Goal: Task Accomplishment & Management: Manage account settings

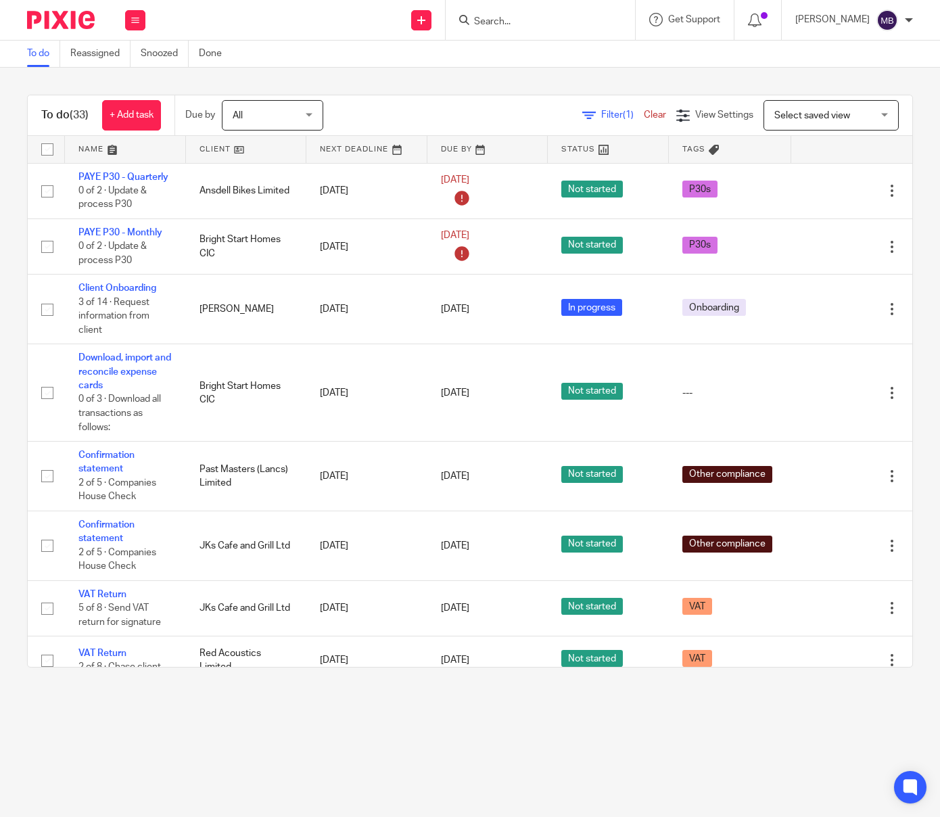
click at [542, 26] on input "Search" at bounding box center [534, 22] width 122 height 12
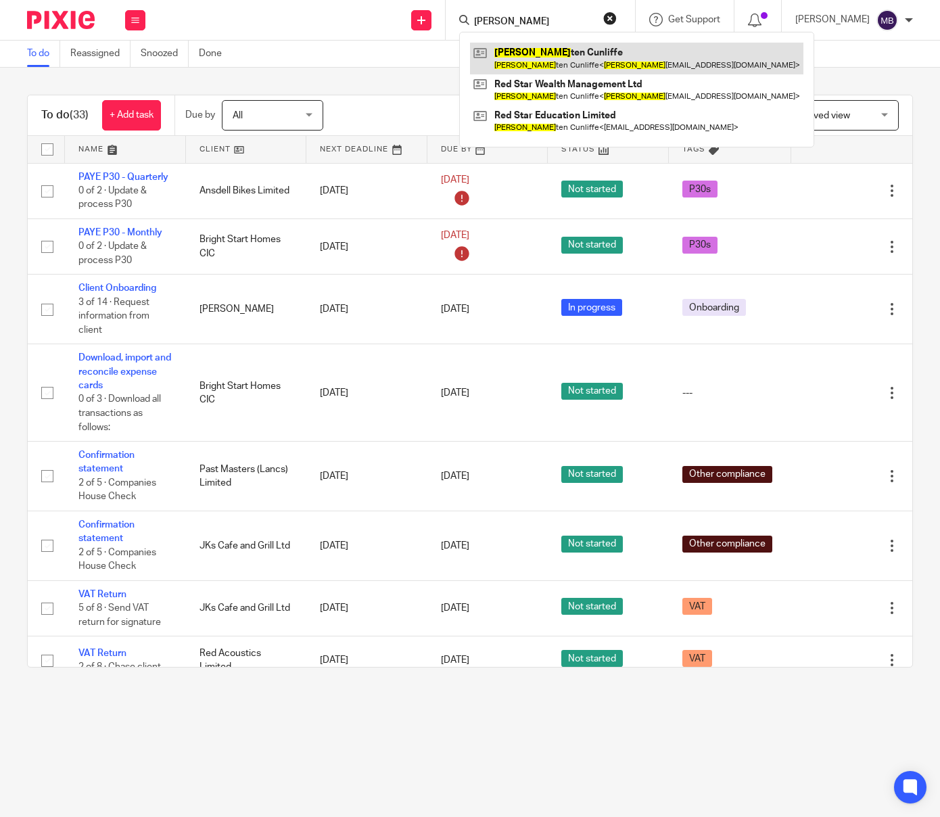
type input "kris"
click at [584, 66] on link at bounding box center [636, 58] width 333 height 31
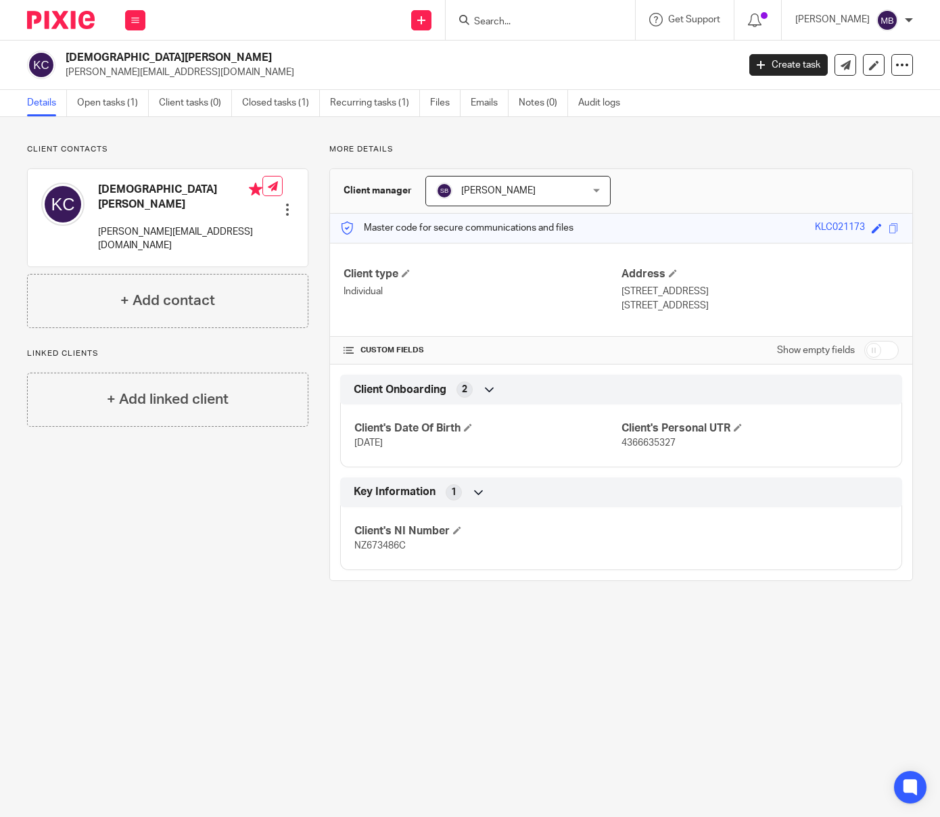
click at [108, 105] on link "Open tasks (1)" at bounding box center [113, 103] width 72 height 26
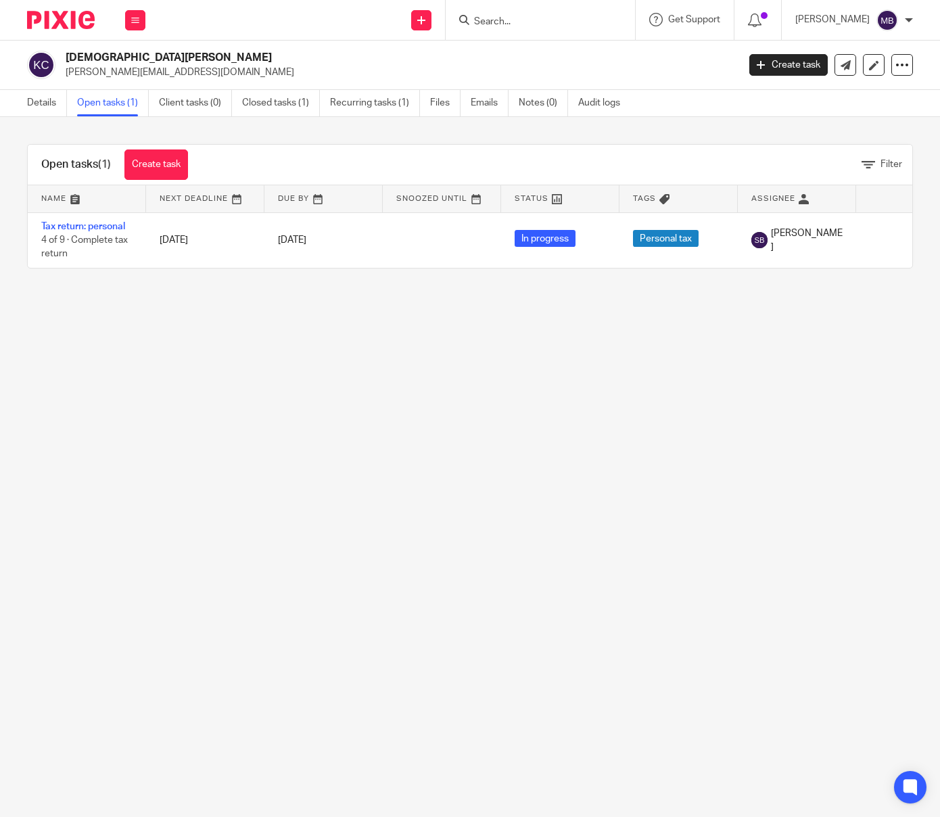
click at [518, 19] on input "Search" at bounding box center [534, 22] width 122 height 12
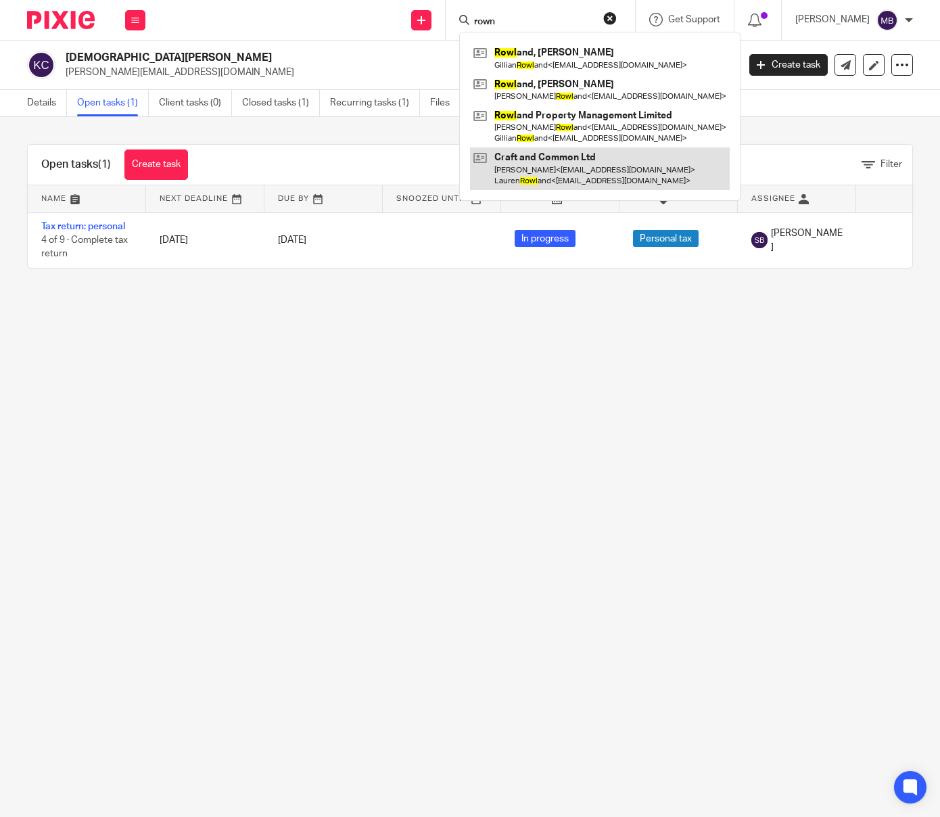
type input "rown"
click at [576, 168] on link at bounding box center [600, 168] width 260 height 42
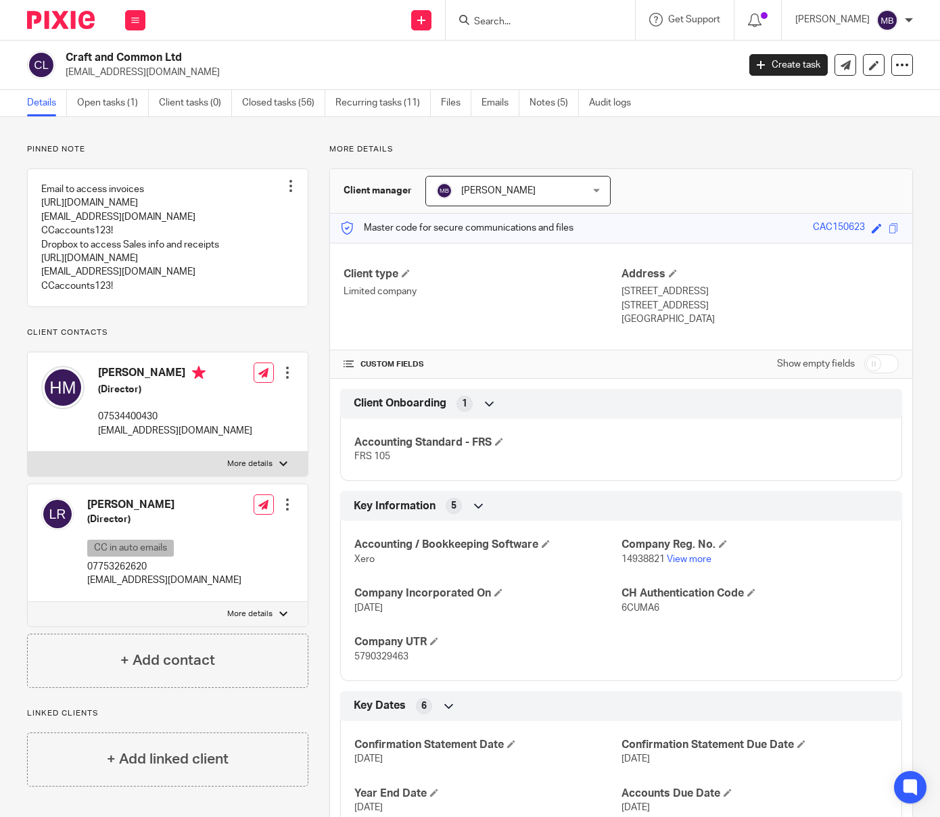
click at [68, 405] on img at bounding box center [62, 387] width 43 height 43
click at [286, 379] on div at bounding box center [288, 373] width 14 height 14
click at [201, 435] on link "Create client from contact" at bounding box center [226, 437] width 129 height 20
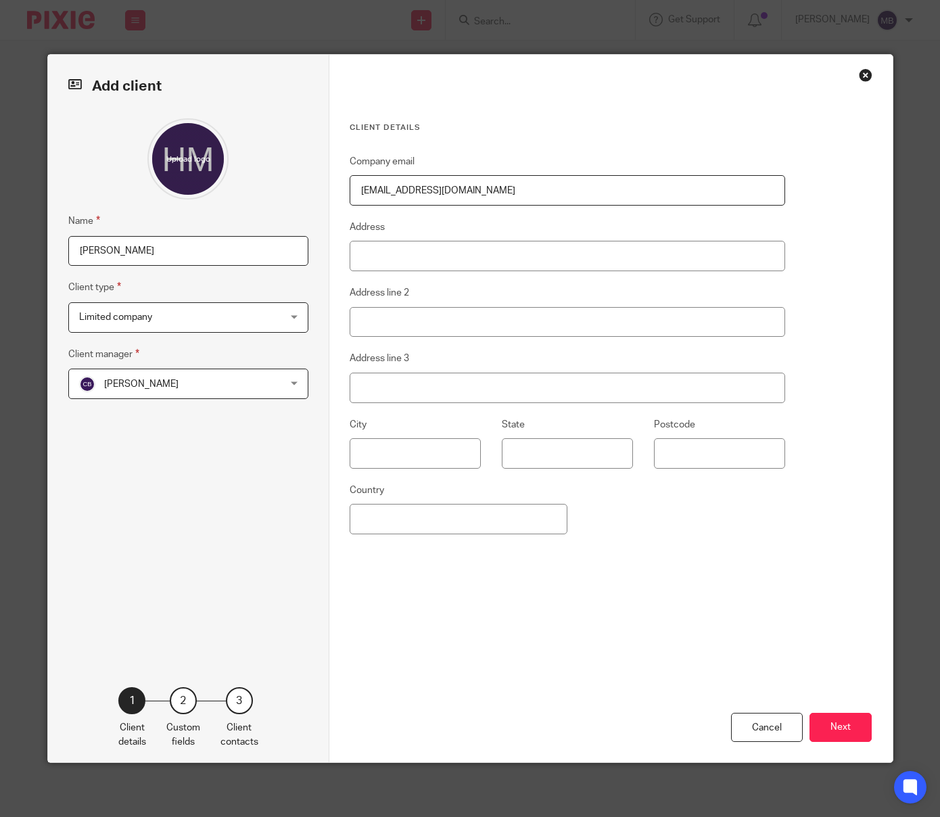
click at [218, 322] on span "Limited company" at bounding box center [170, 317] width 183 height 28
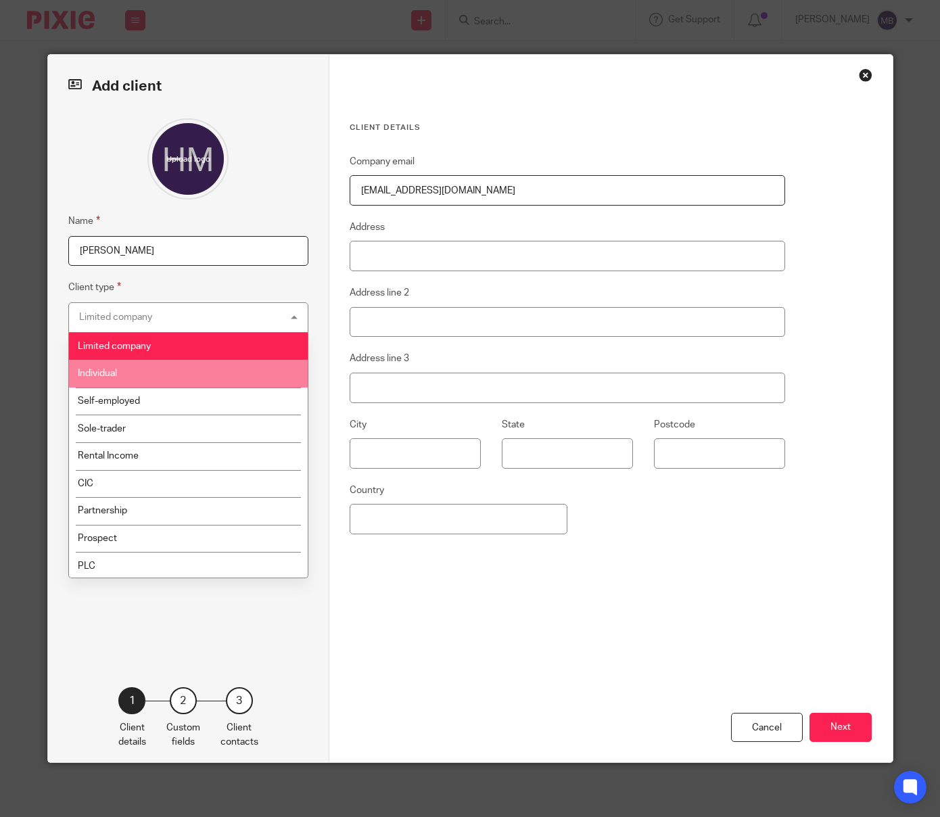
click at [200, 377] on li "Individual" at bounding box center [188, 374] width 239 height 28
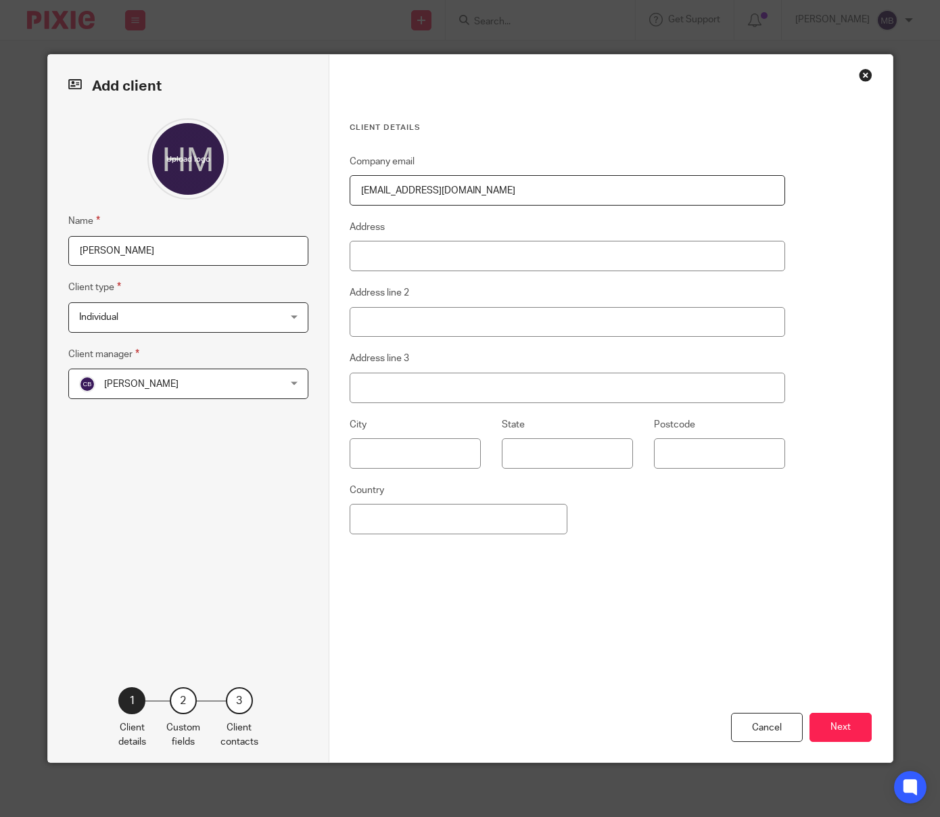
drag, startPoint x: 252, startPoint y: 379, endPoint x: 258, endPoint y: 383, distance: 7.3
click at [252, 379] on span "[PERSON_NAME]" at bounding box center [170, 383] width 183 height 28
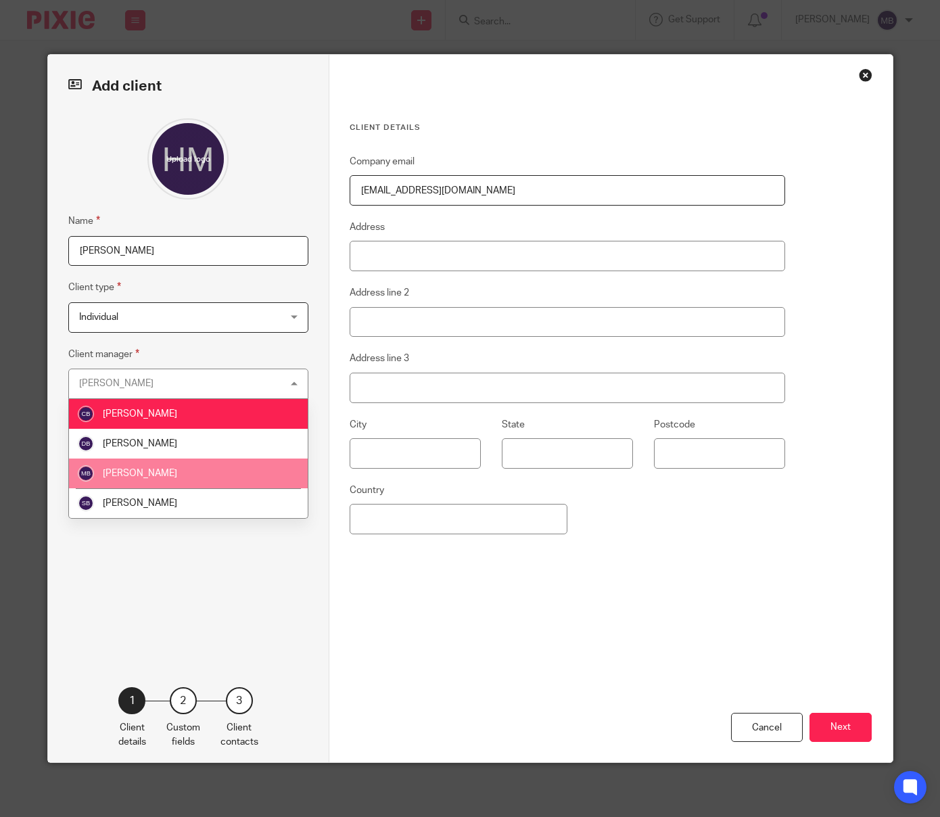
click at [215, 475] on li "[PERSON_NAME]" at bounding box center [188, 474] width 239 height 30
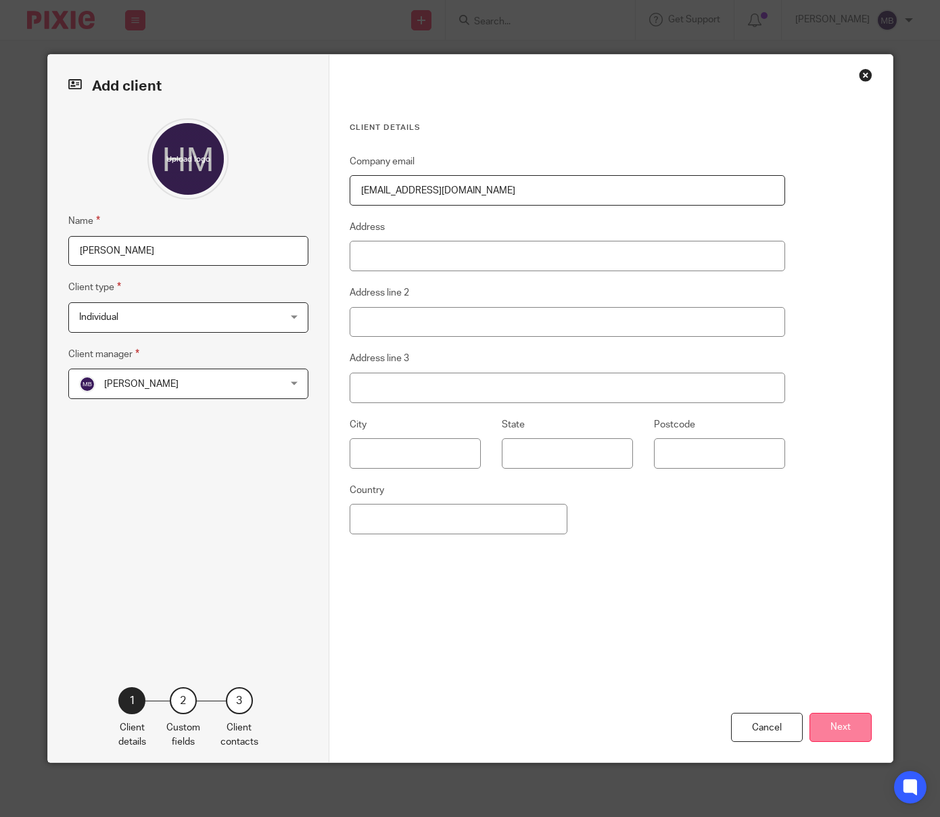
click at [845, 727] on button "Next" at bounding box center [840, 727] width 62 height 29
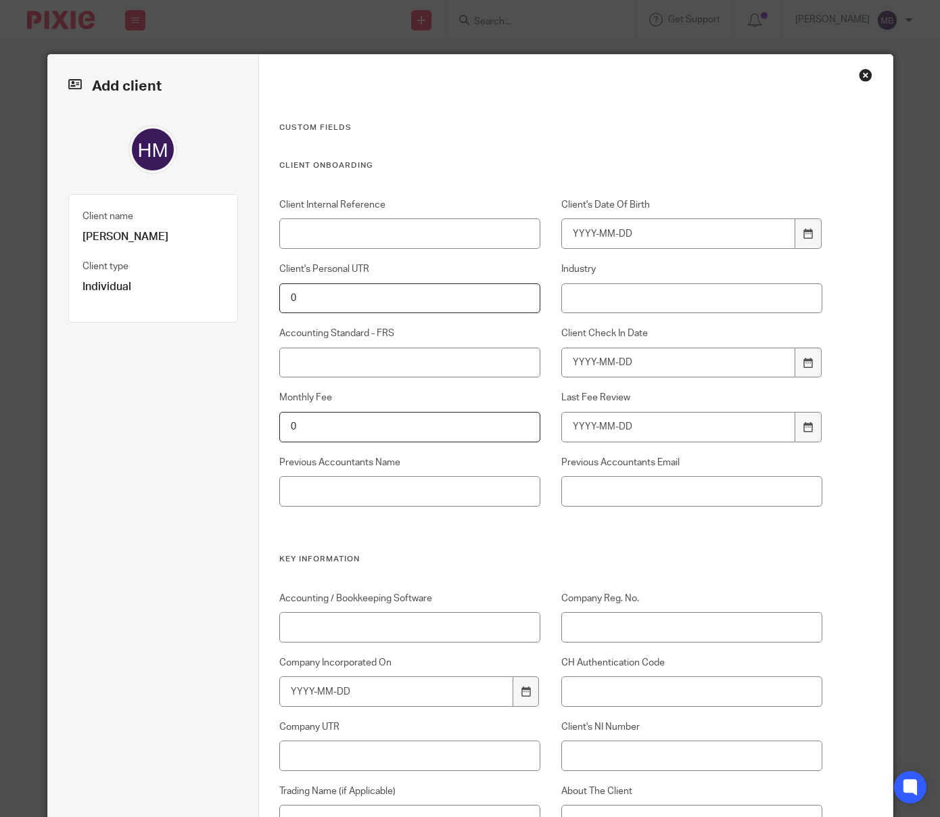
click at [870, 75] on div "Close this dialog window" at bounding box center [866, 75] width 14 height 14
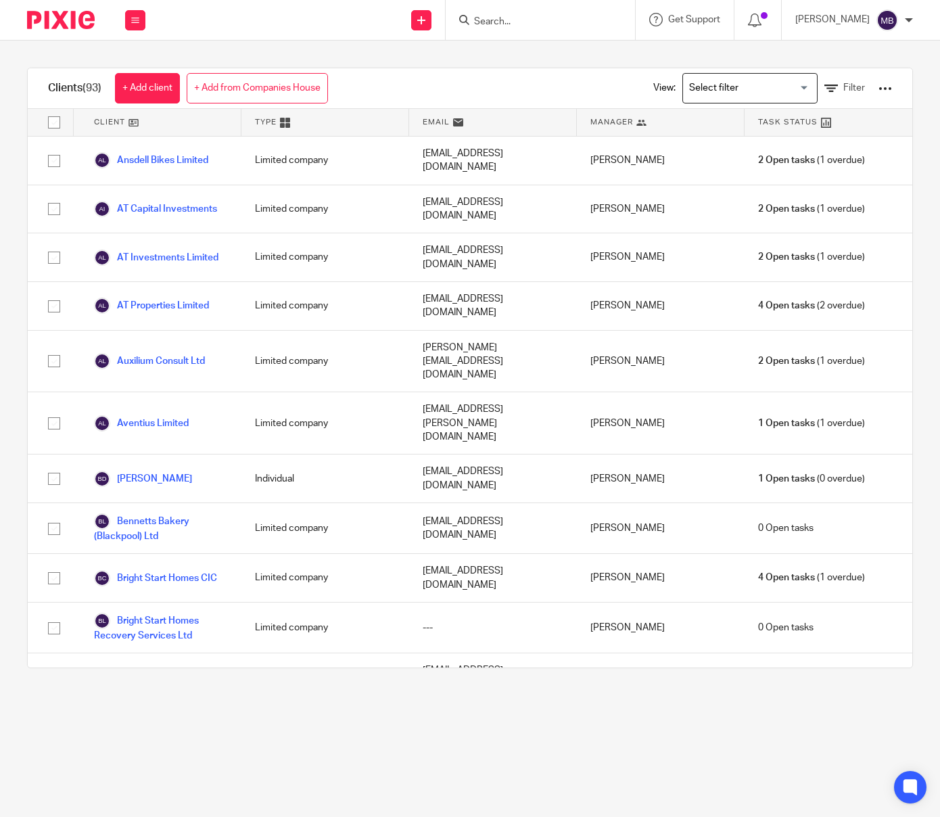
click at [554, 20] on input "Search" at bounding box center [534, 22] width 122 height 12
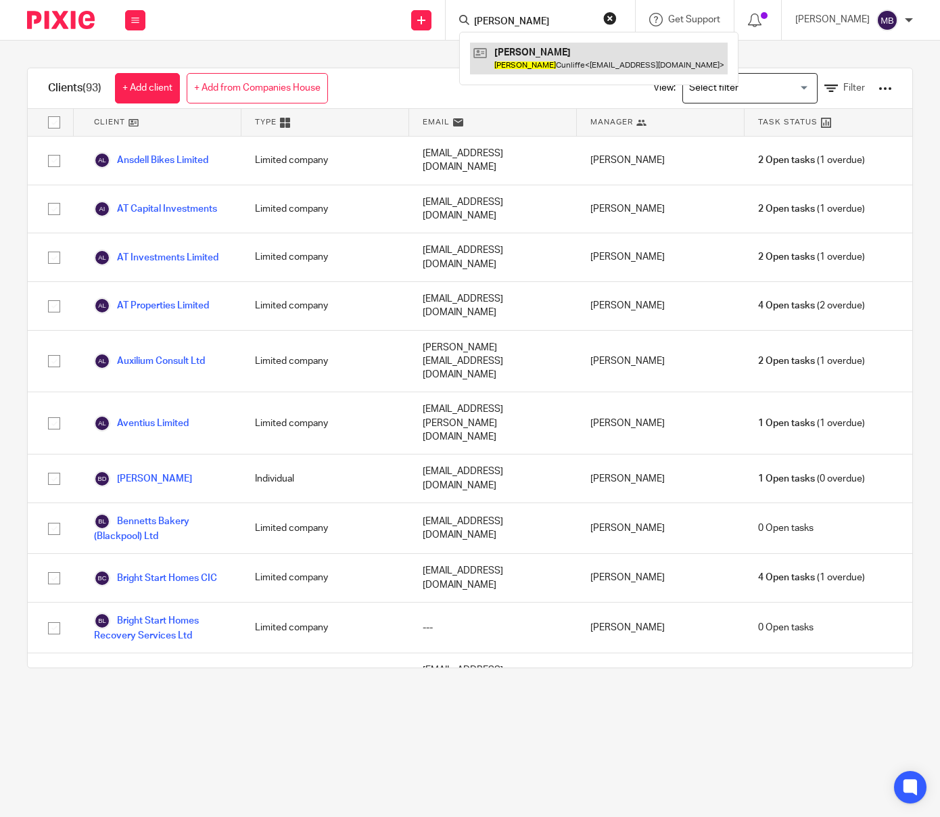
type input "nick"
click at [609, 49] on link at bounding box center [599, 58] width 258 height 31
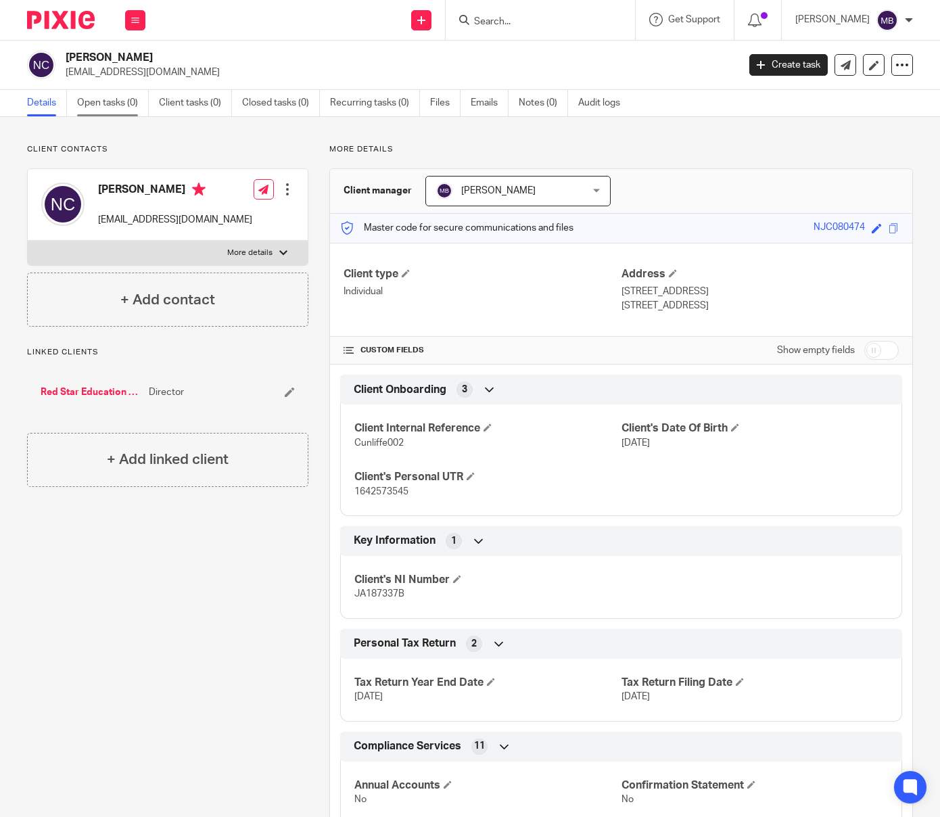
click at [112, 99] on link "Open tasks (0)" at bounding box center [113, 103] width 72 height 26
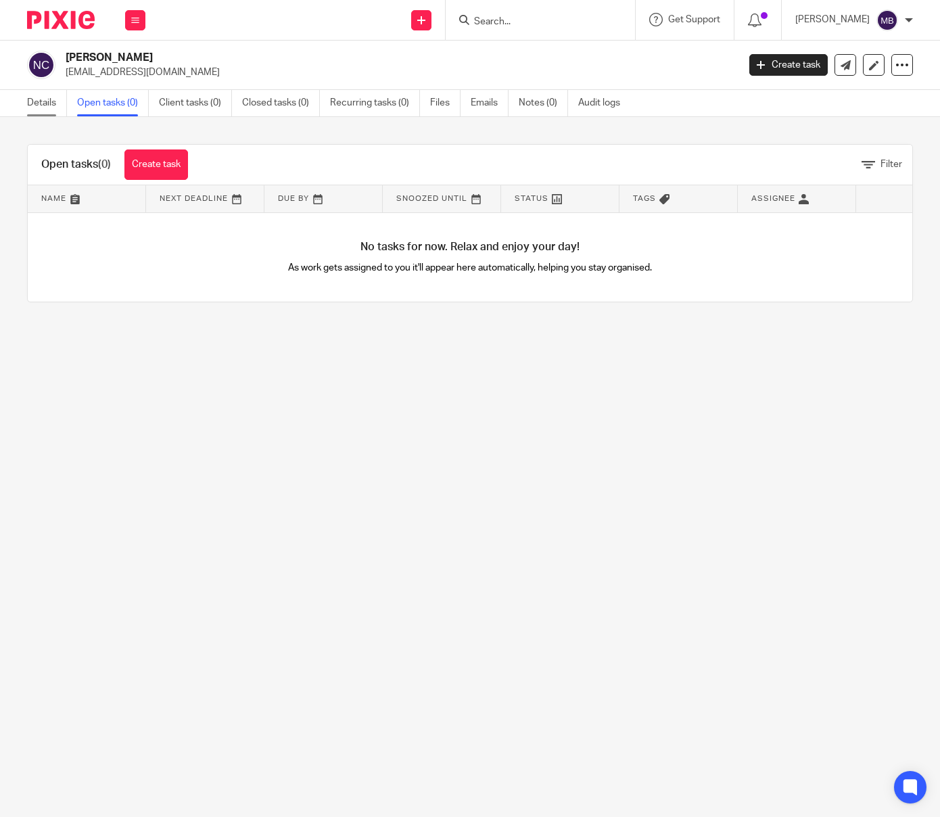
click at [47, 103] on link "Details" at bounding box center [47, 103] width 40 height 26
